Goal: Find specific page/section: Find specific page/section

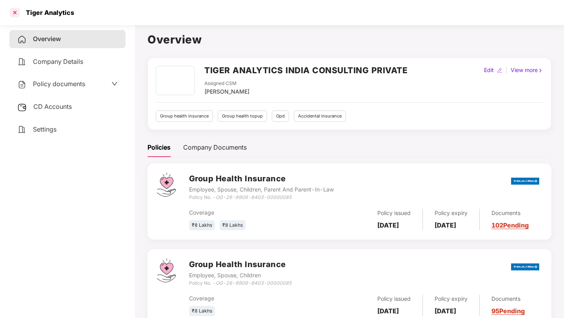
click at [13, 16] on div at bounding box center [15, 12] width 13 height 13
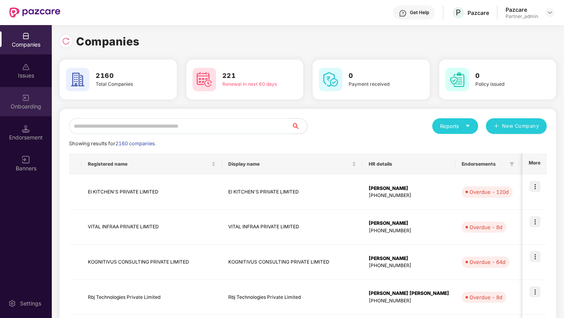
click at [23, 109] on div "Onboarding" at bounding box center [26, 107] width 52 height 8
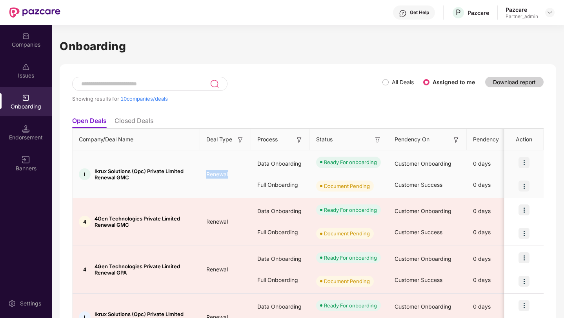
drag, startPoint x: 207, startPoint y: 172, endPoint x: 230, endPoint y: 172, distance: 23.1
click at [230, 172] on span "Renewal" at bounding box center [217, 174] width 34 height 7
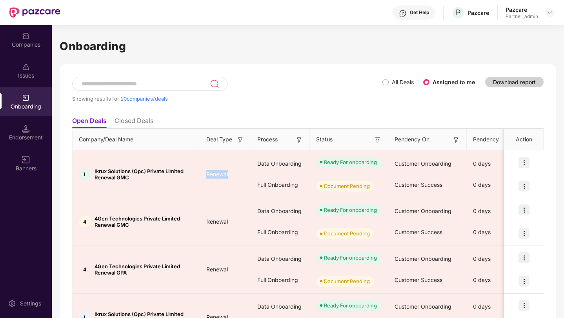
click at [239, 140] on img at bounding box center [240, 140] width 8 height 8
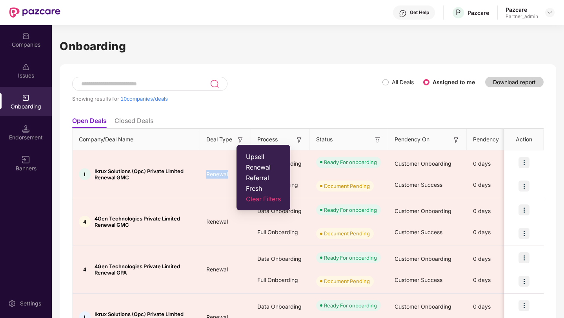
click at [259, 188] on span "Fresh" at bounding box center [263, 189] width 35 height 8
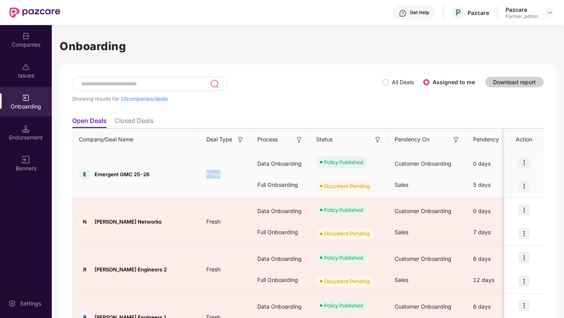
drag, startPoint x: 207, startPoint y: 174, endPoint x: 225, endPoint y: 174, distance: 18.4
click at [225, 174] on span "Fresh" at bounding box center [213, 174] width 27 height 7
drag, startPoint x: 206, startPoint y: 173, endPoint x: 222, endPoint y: 183, distance: 19.0
click at [222, 182] on td "Fresh" at bounding box center [225, 175] width 51 height 48
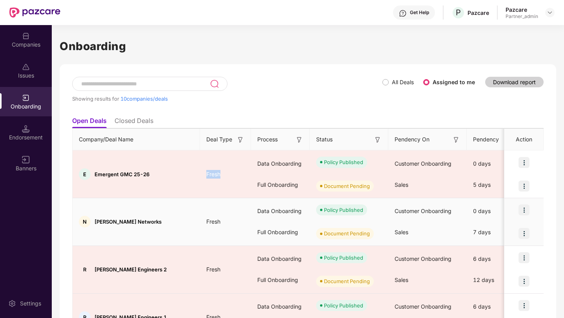
click at [213, 222] on span "Fresh" at bounding box center [213, 221] width 27 height 7
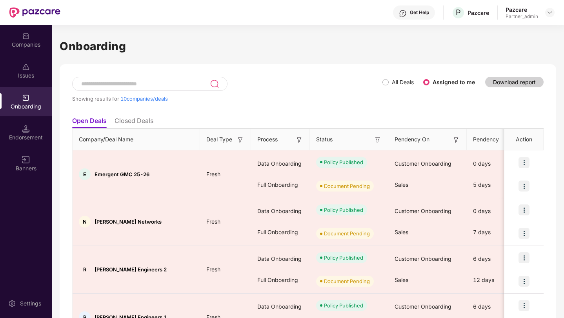
click at [382, 81] on div "Showing results for 10 companies/deals" at bounding box center [227, 95] width 310 height 36
